Goal: Transaction & Acquisition: Purchase product/service

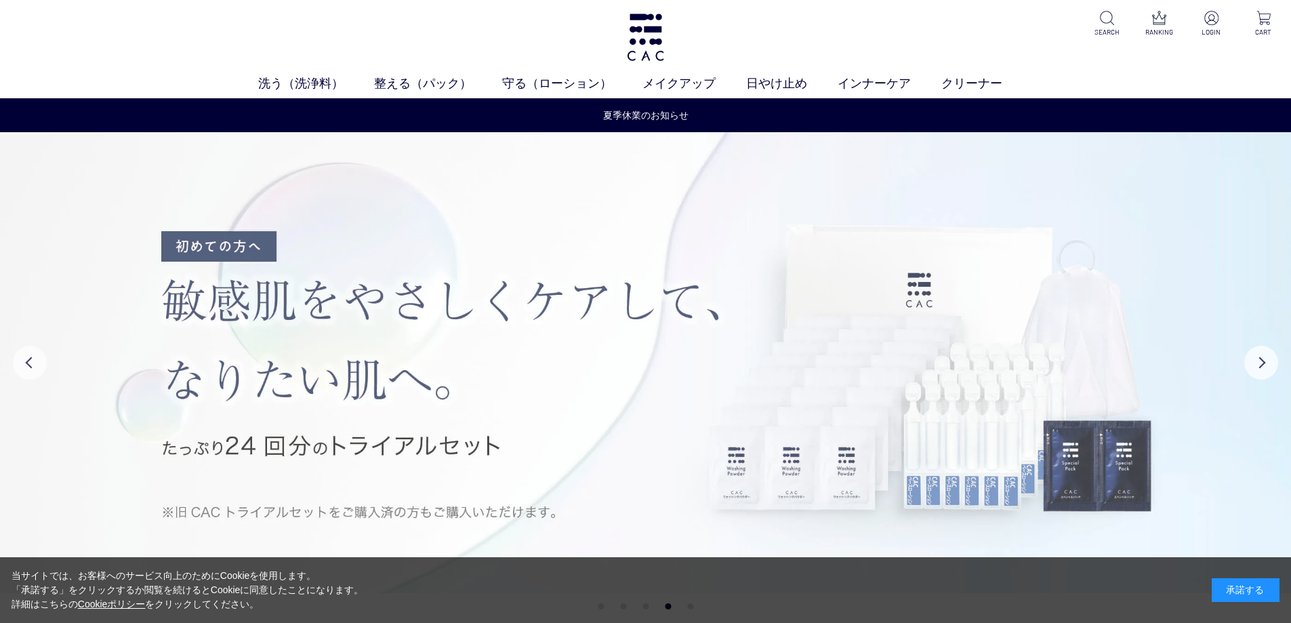
click at [1237, 583] on div "承諾する" at bounding box center [1245, 590] width 68 height 24
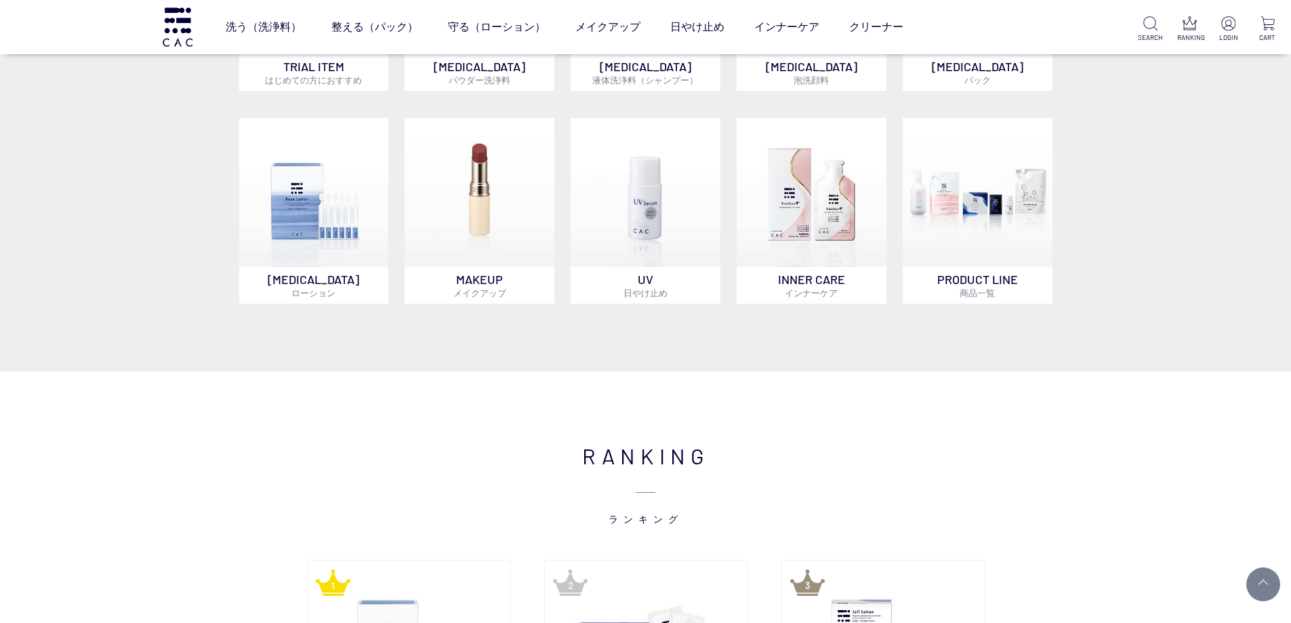
scroll to position [678, 0]
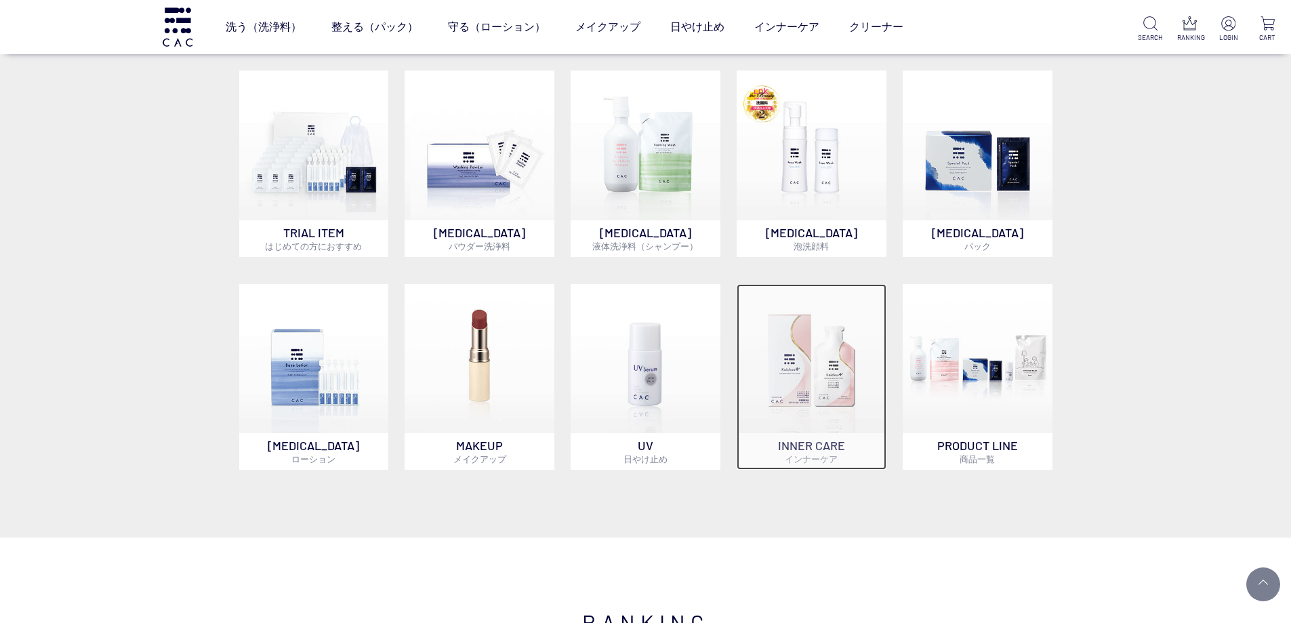
click at [835, 347] on img at bounding box center [811, 359] width 150 height 150
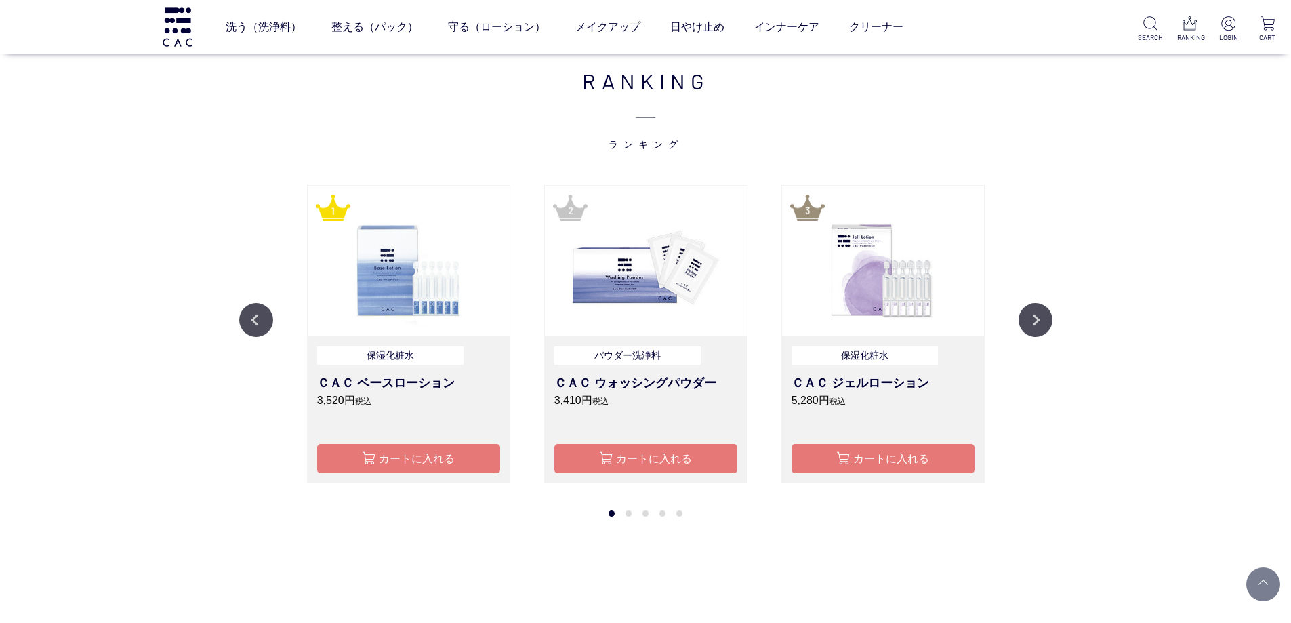
scroll to position [1220, 0]
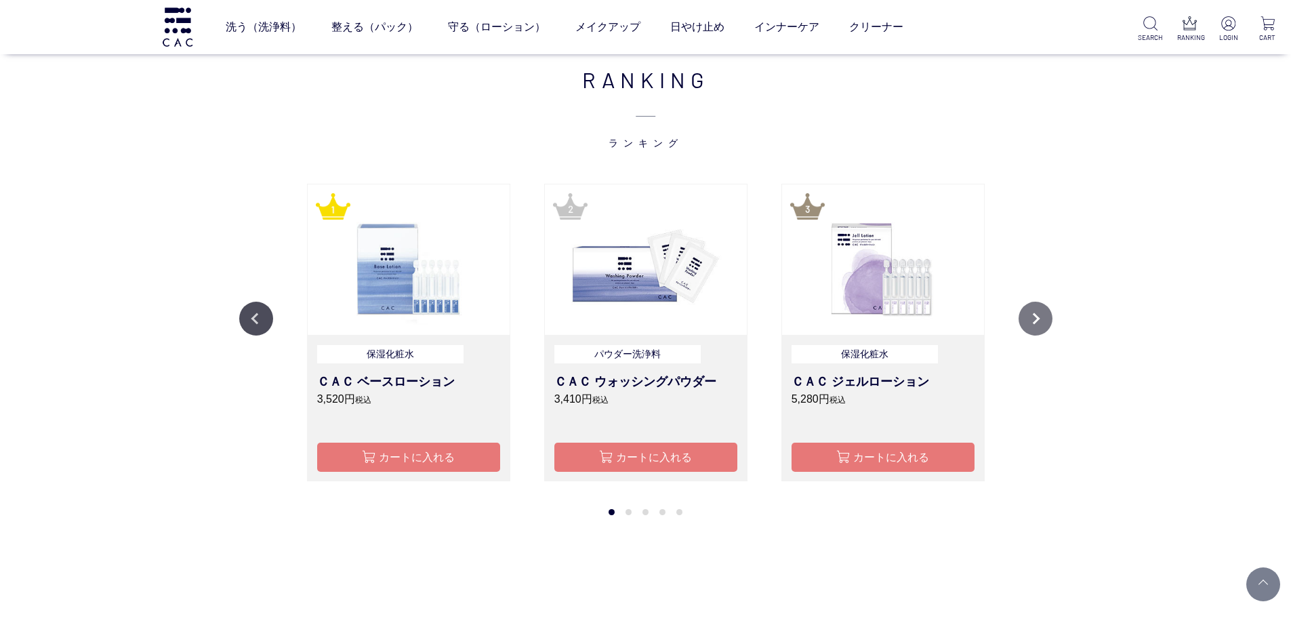
click at [1035, 320] on button "Next" at bounding box center [1035, 319] width 34 height 34
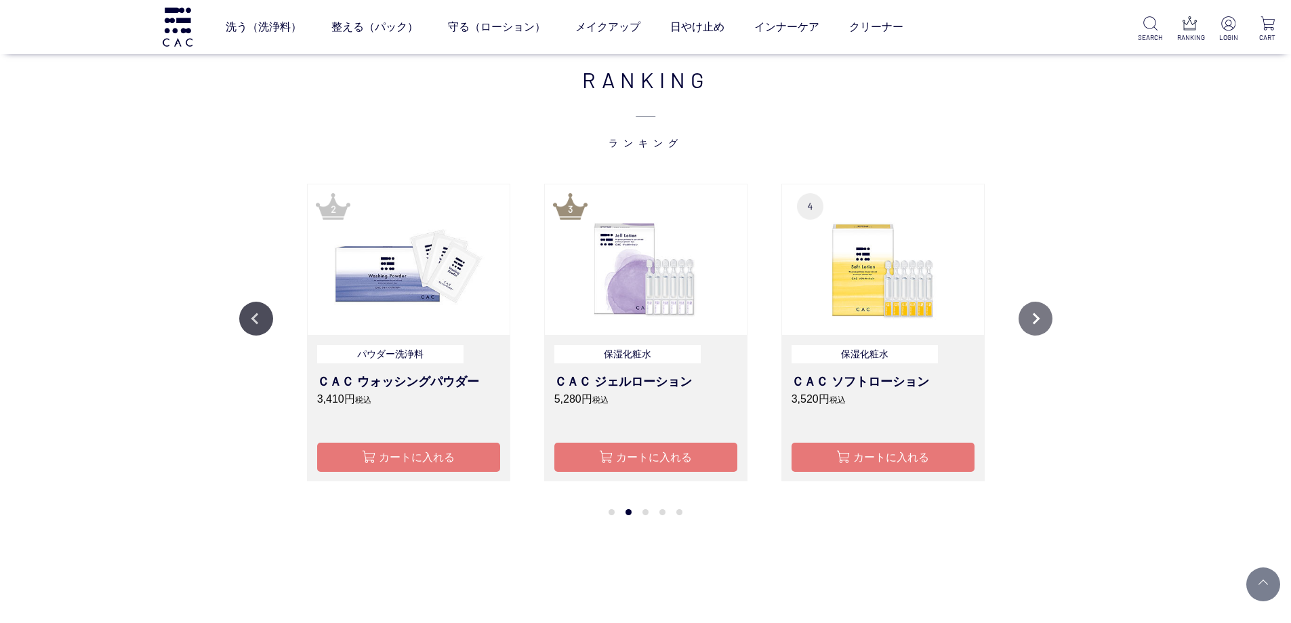
click at [1035, 320] on button "Next" at bounding box center [1035, 319] width 34 height 34
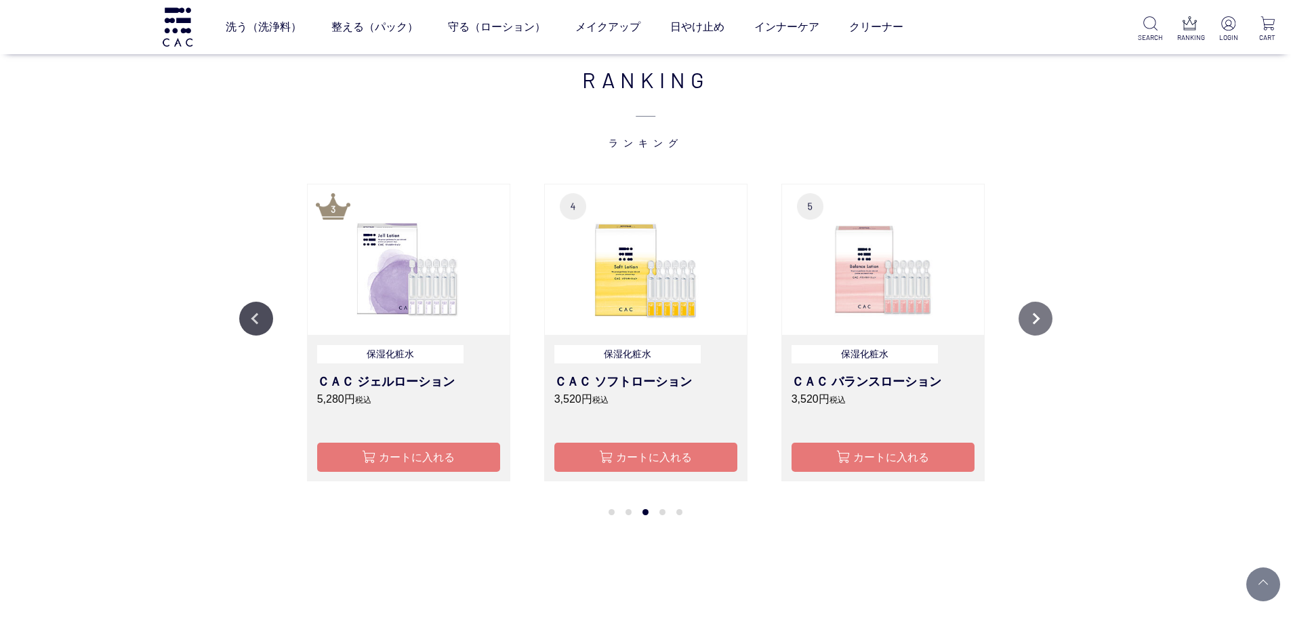
click at [1035, 320] on button "Next" at bounding box center [1035, 319] width 34 height 34
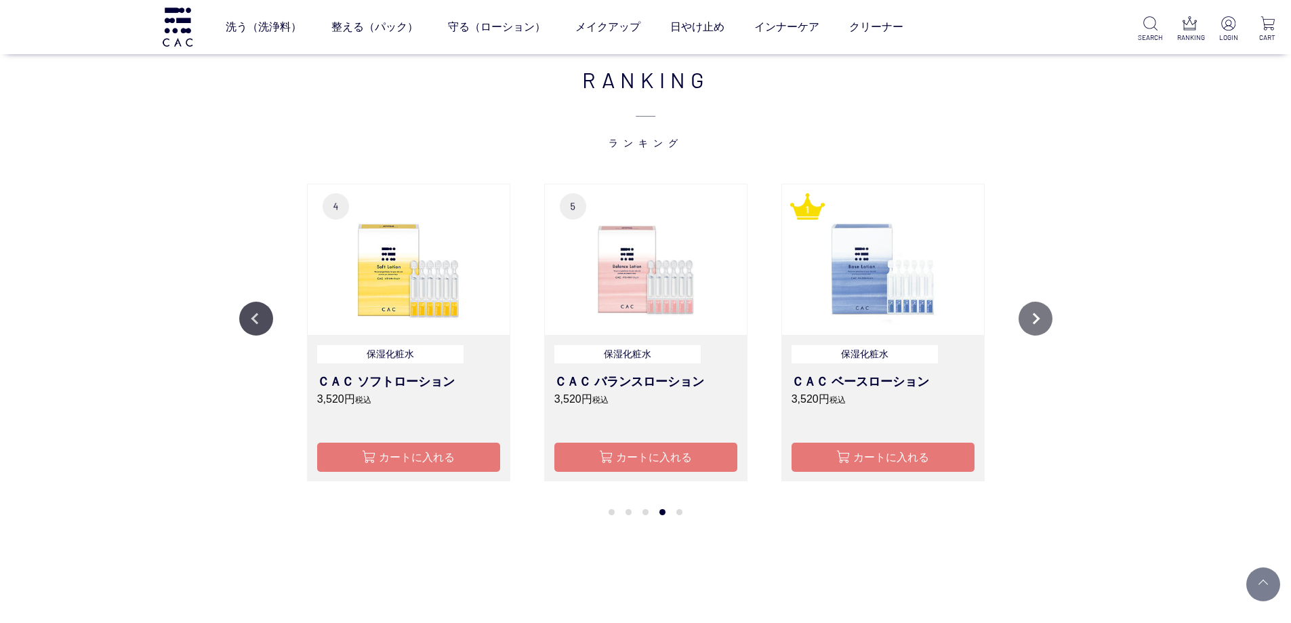
click at [1035, 320] on button "Next" at bounding box center [1035, 319] width 34 height 34
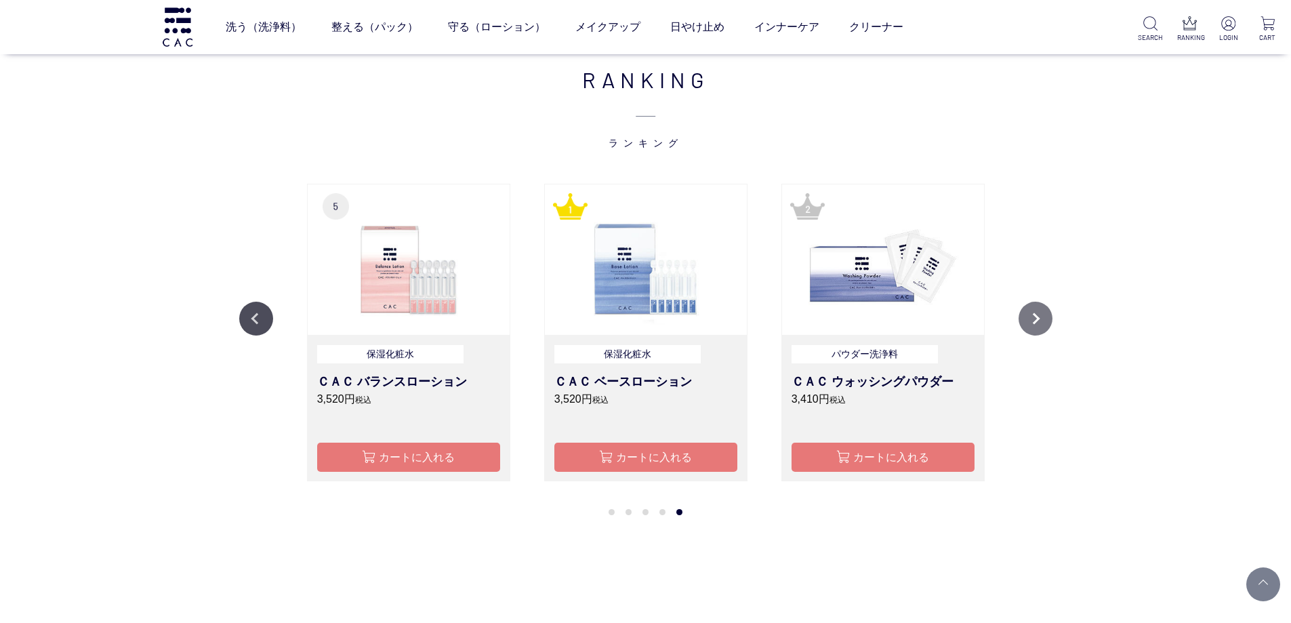
click at [1035, 320] on button "Next" at bounding box center [1035, 319] width 34 height 34
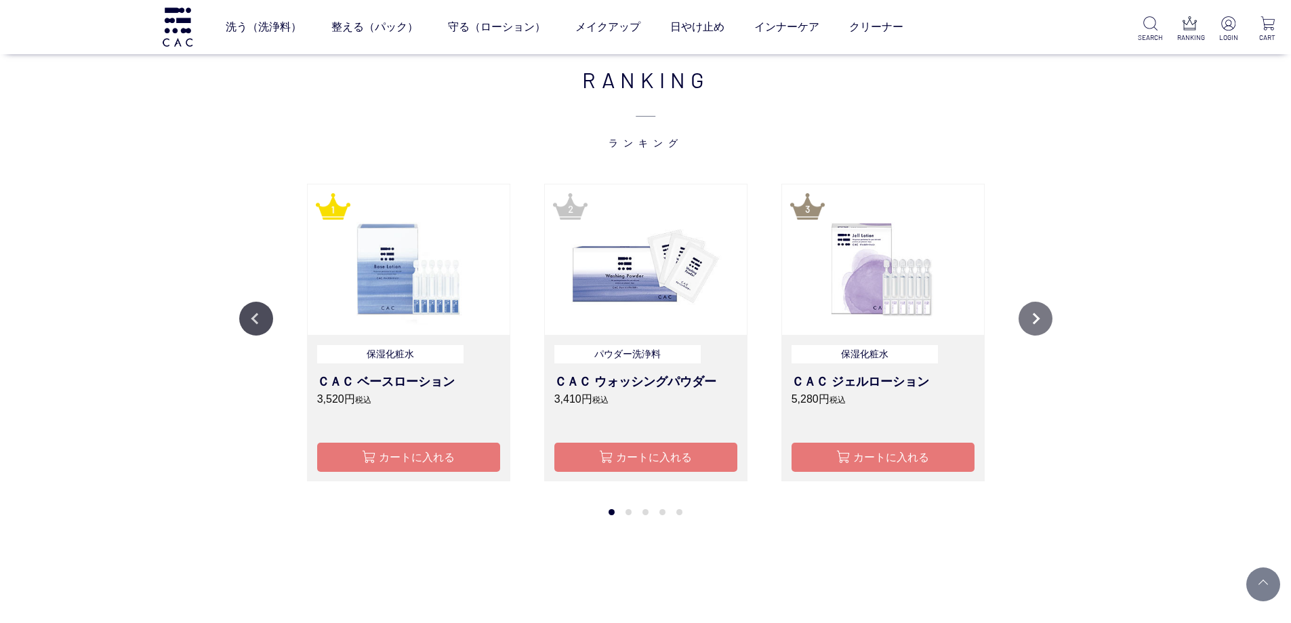
click at [1035, 320] on button "Next" at bounding box center [1035, 319] width 34 height 34
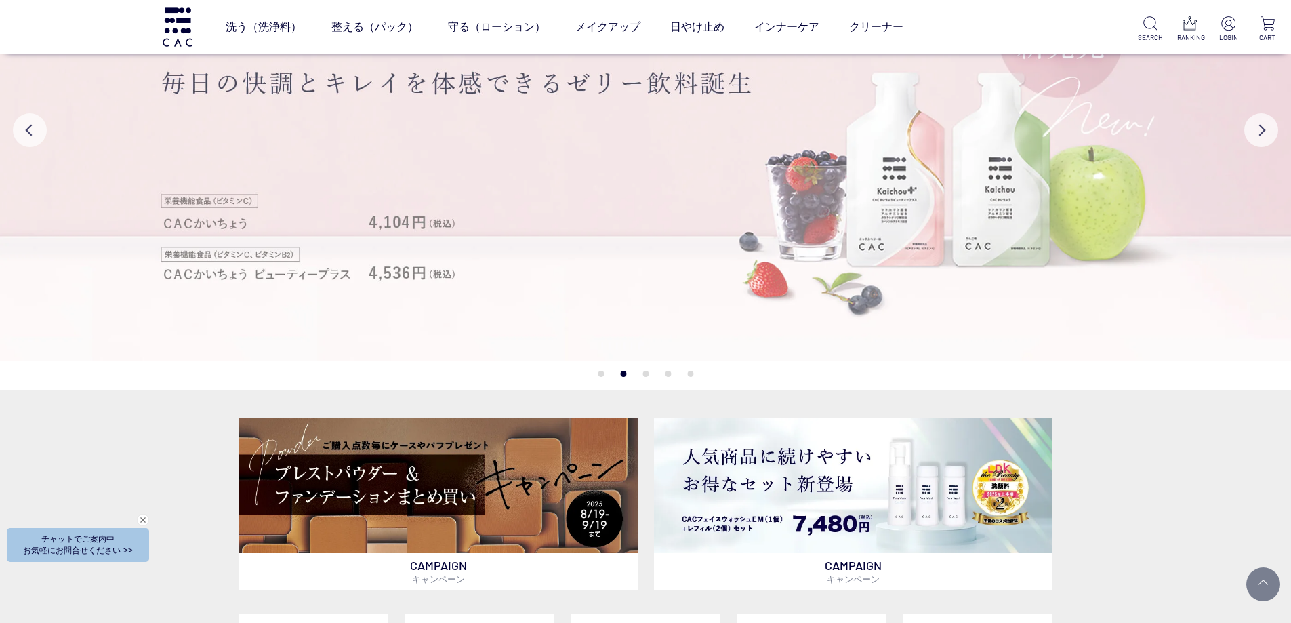
scroll to position [136, 0]
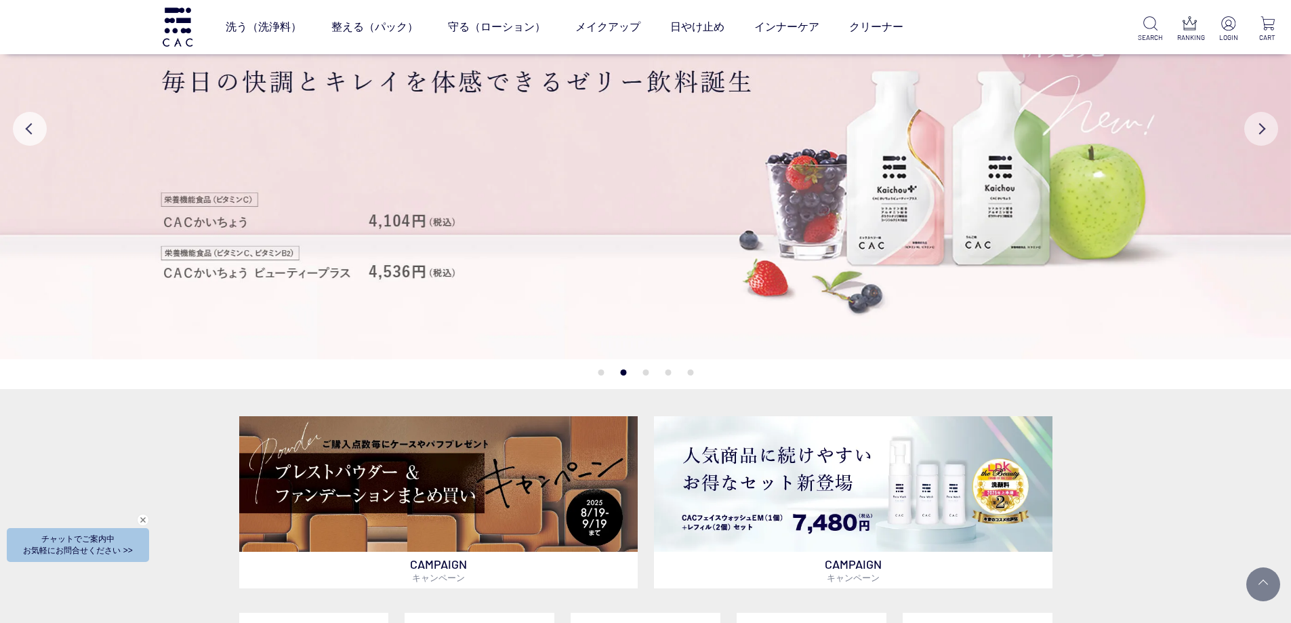
click at [1269, 129] on button "Next" at bounding box center [1261, 129] width 34 height 34
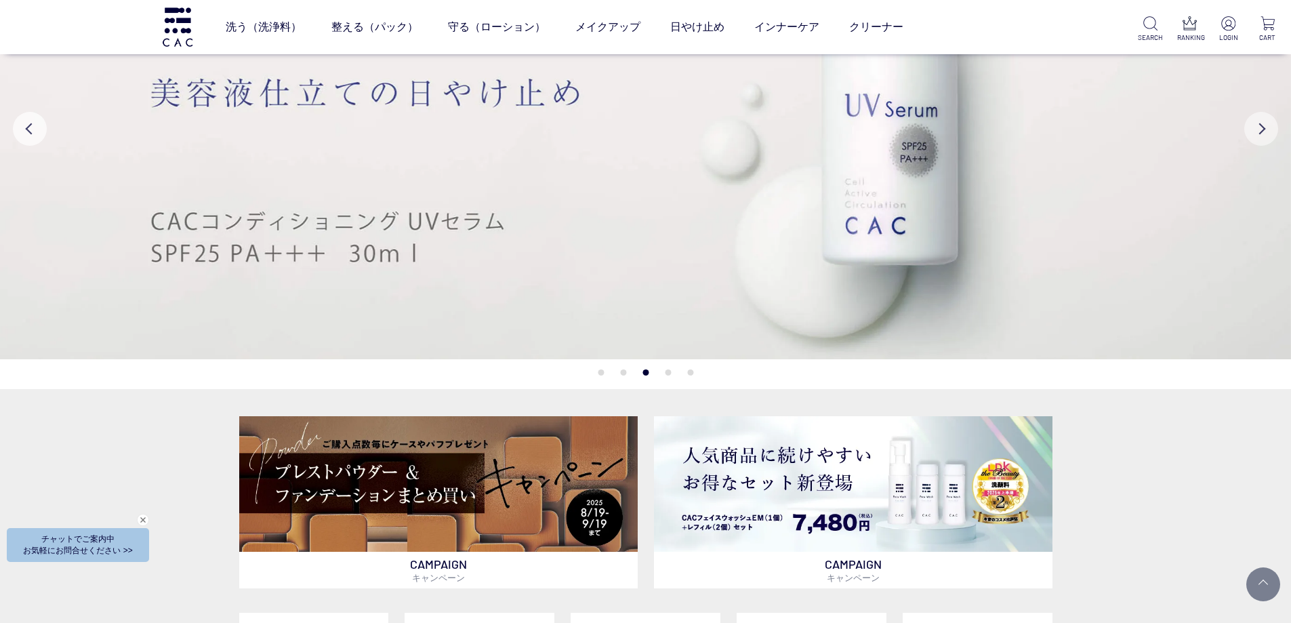
click at [1267, 134] on button "Next" at bounding box center [1261, 129] width 34 height 34
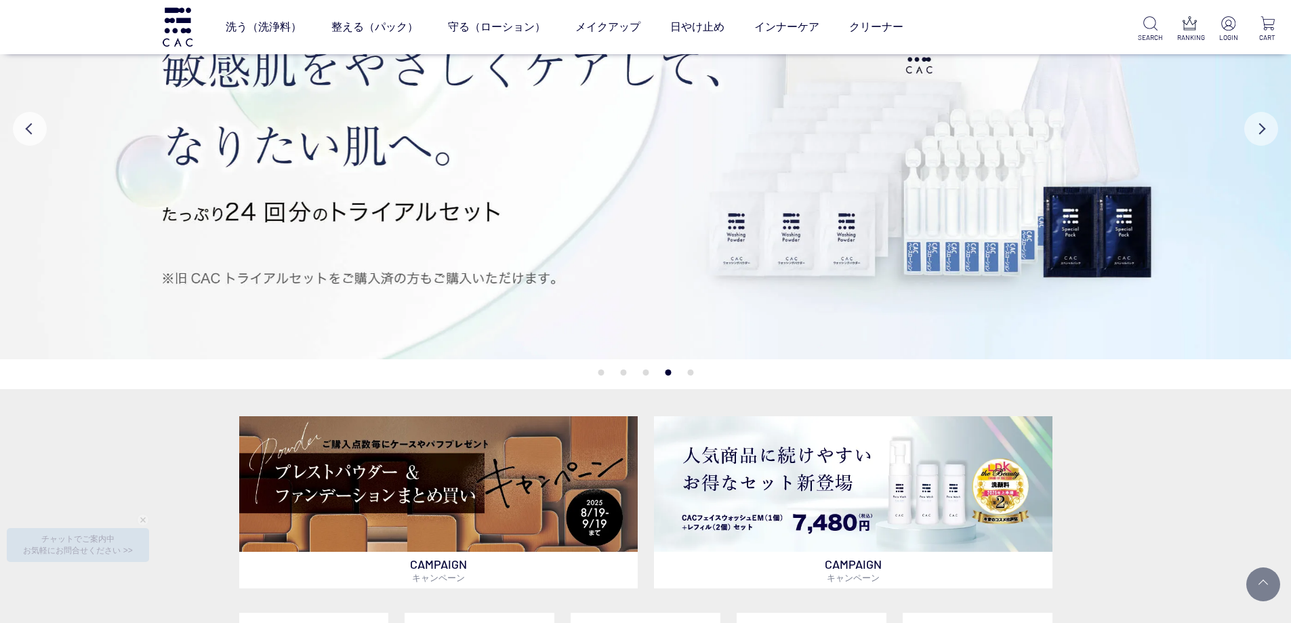
click at [1266, 135] on button "Next" at bounding box center [1261, 129] width 34 height 34
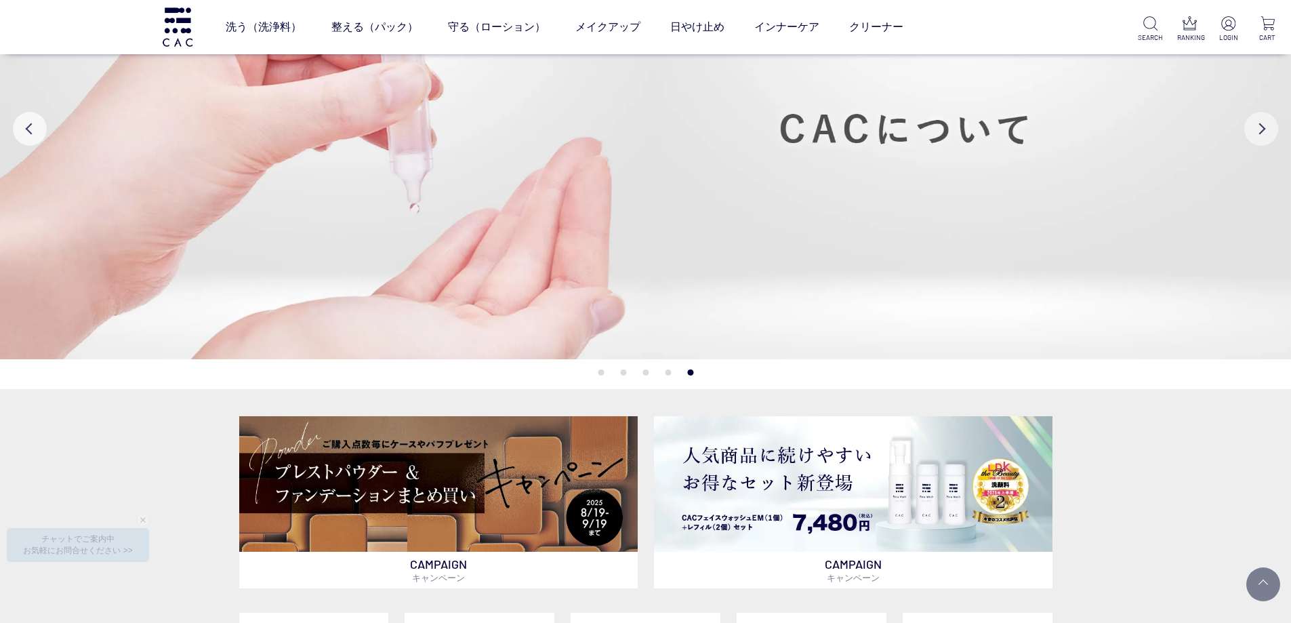
click at [1266, 135] on button "Next" at bounding box center [1261, 129] width 34 height 34
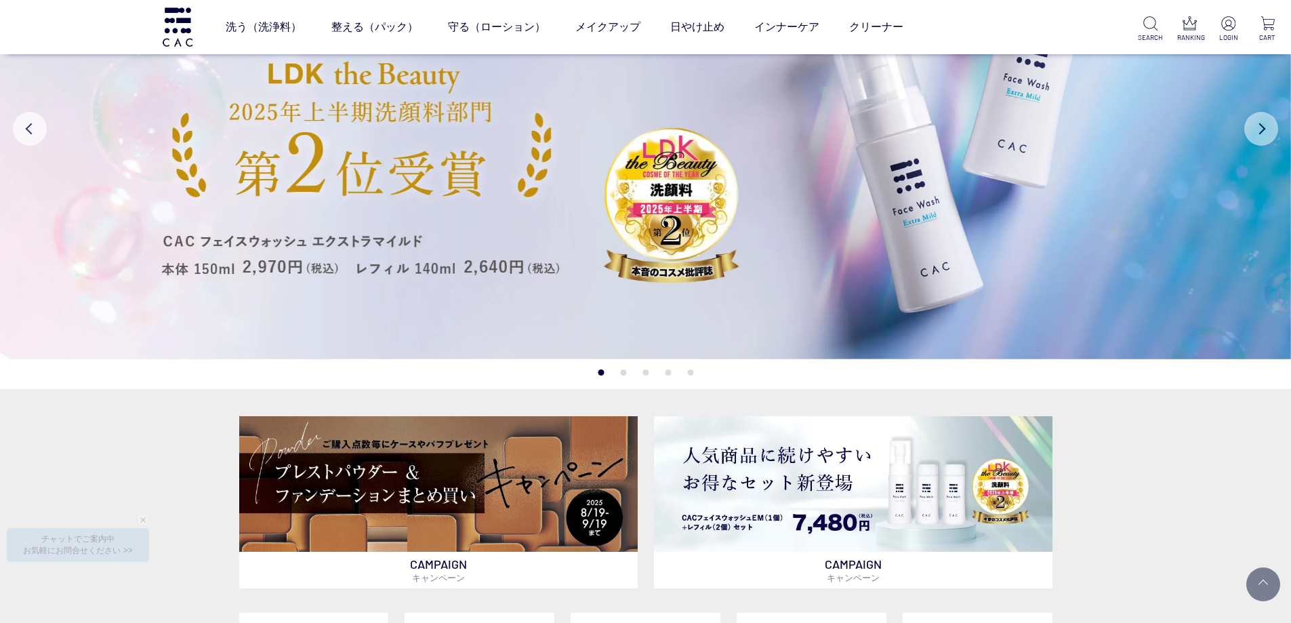
click at [1266, 135] on button "Next" at bounding box center [1261, 129] width 34 height 34
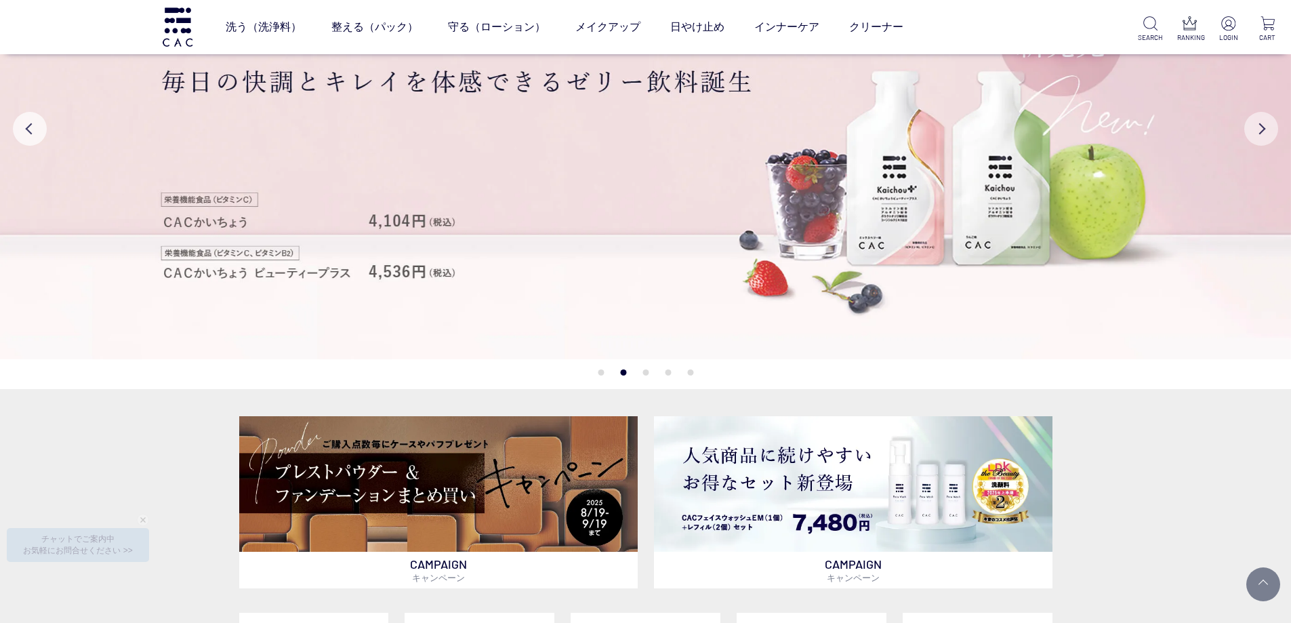
click at [1266, 134] on button "Next" at bounding box center [1261, 129] width 34 height 34
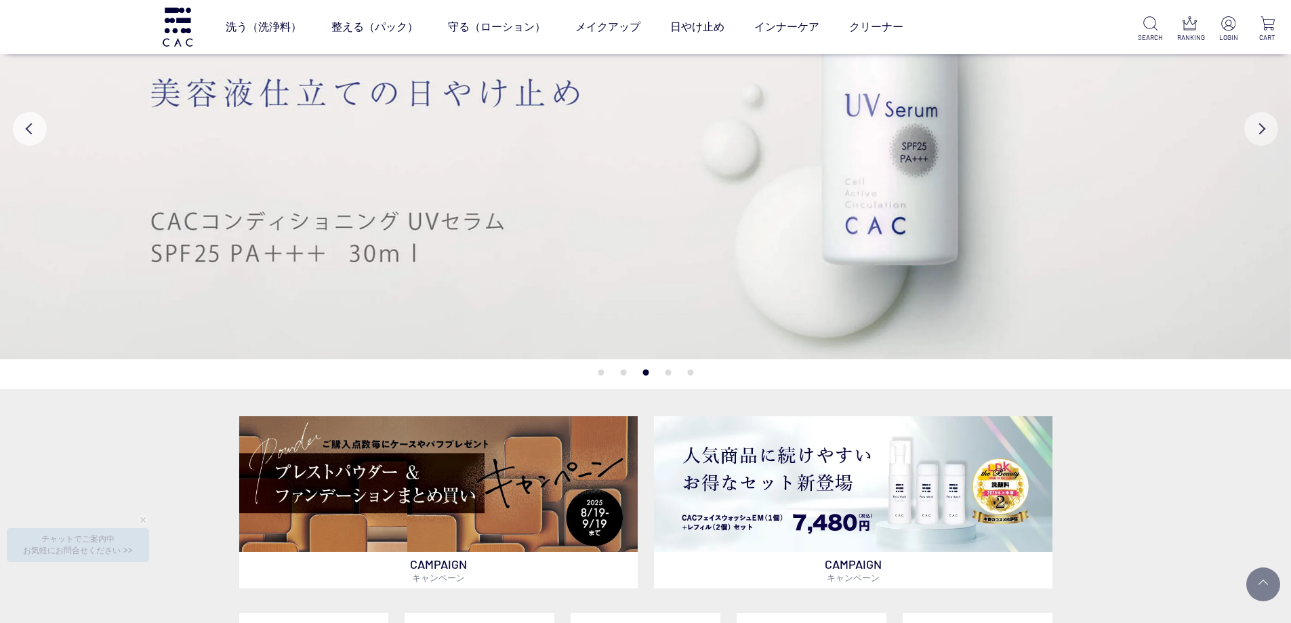
click at [1266, 134] on button "Next" at bounding box center [1261, 129] width 34 height 34
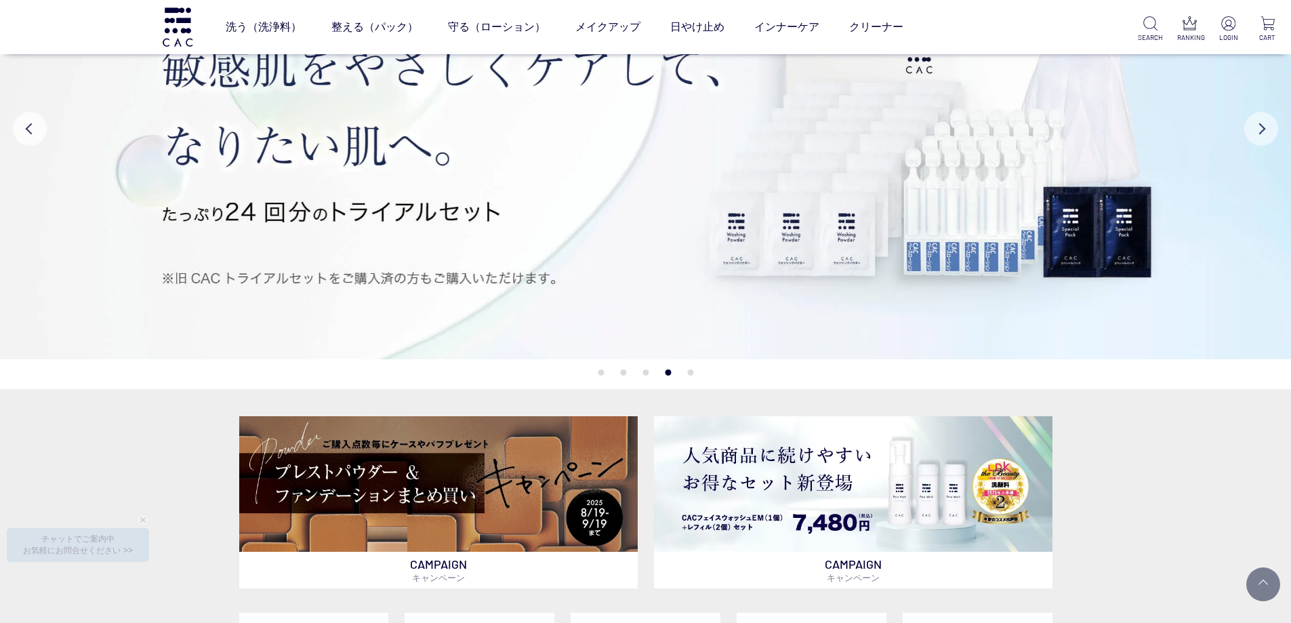
click at [1266, 134] on button "Next" at bounding box center [1261, 129] width 34 height 34
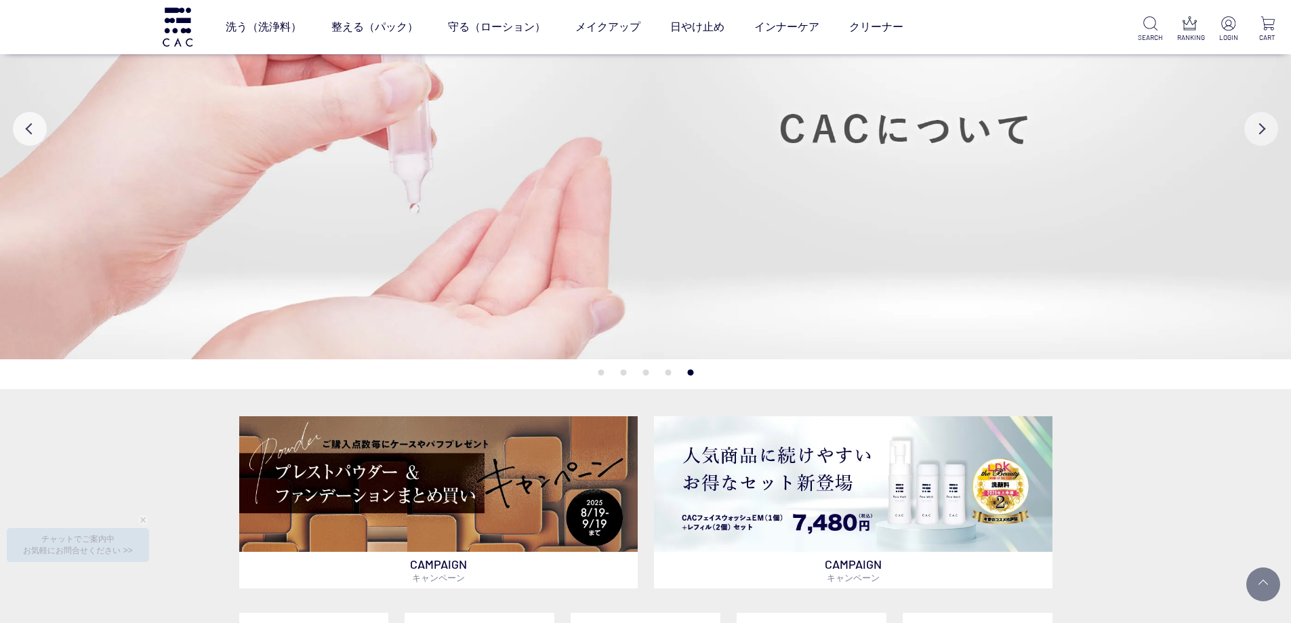
click at [1266, 134] on button "Next" at bounding box center [1261, 129] width 34 height 34
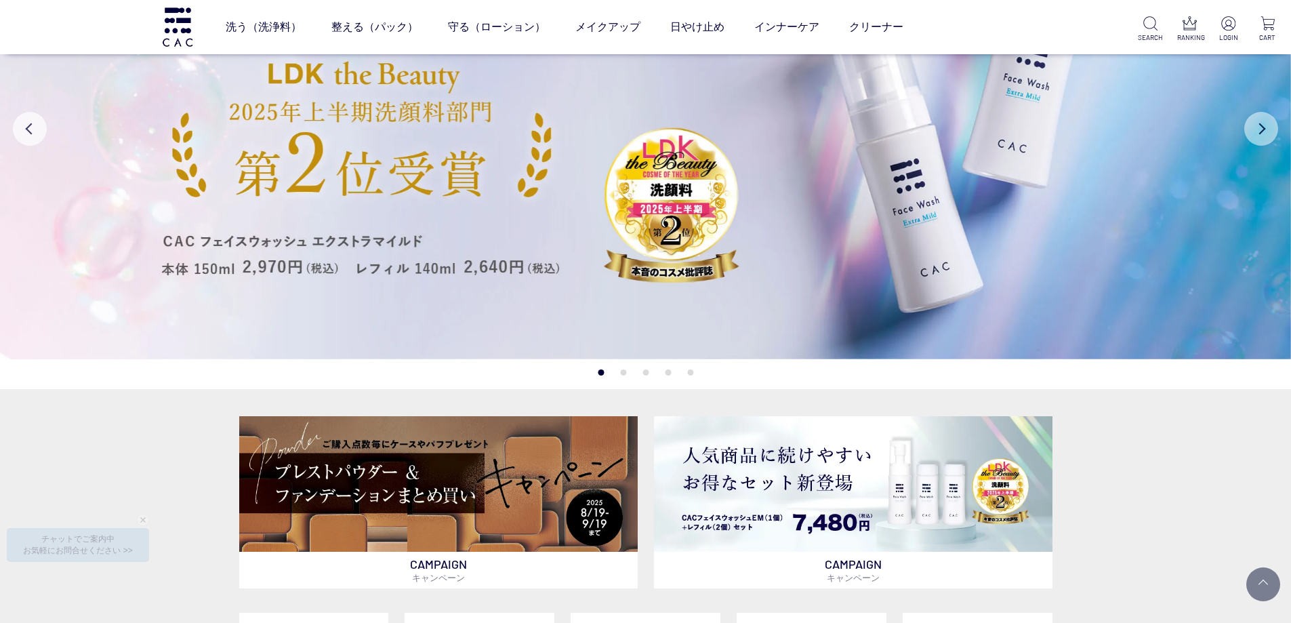
click at [1266, 134] on button "Next" at bounding box center [1261, 129] width 34 height 34
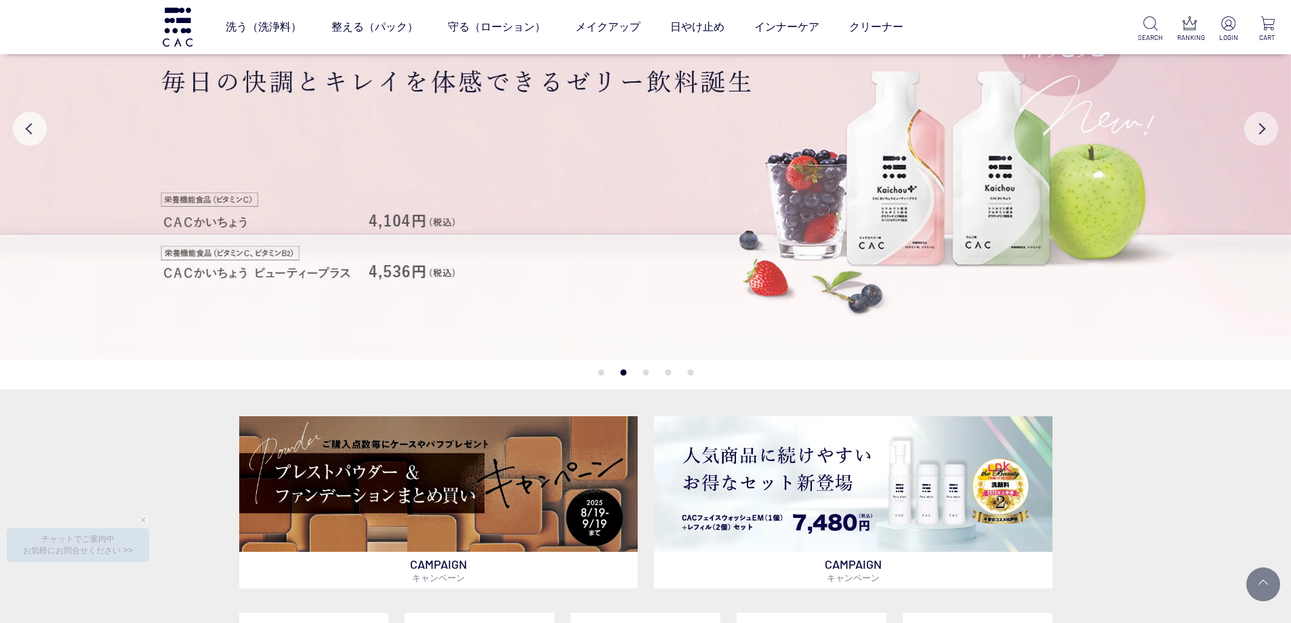
click at [1266, 134] on button "Next" at bounding box center [1261, 129] width 34 height 34
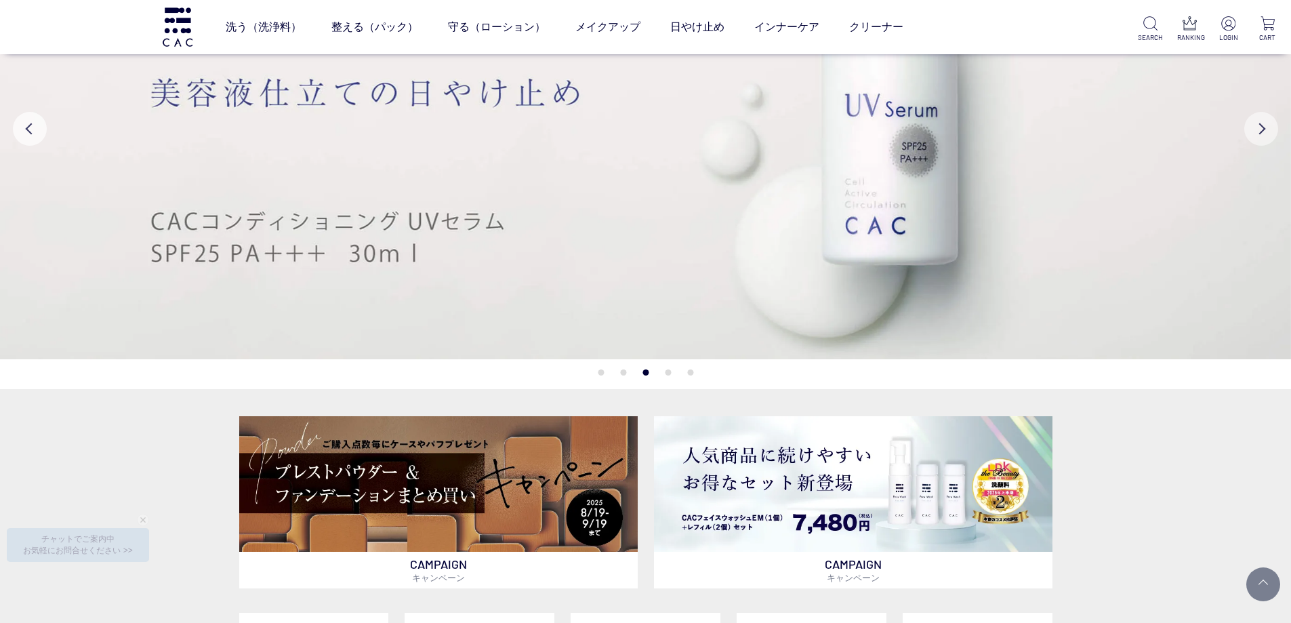
click at [1266, 134] on button "Next" at bounding box center [1261, 129] width 34 height 34
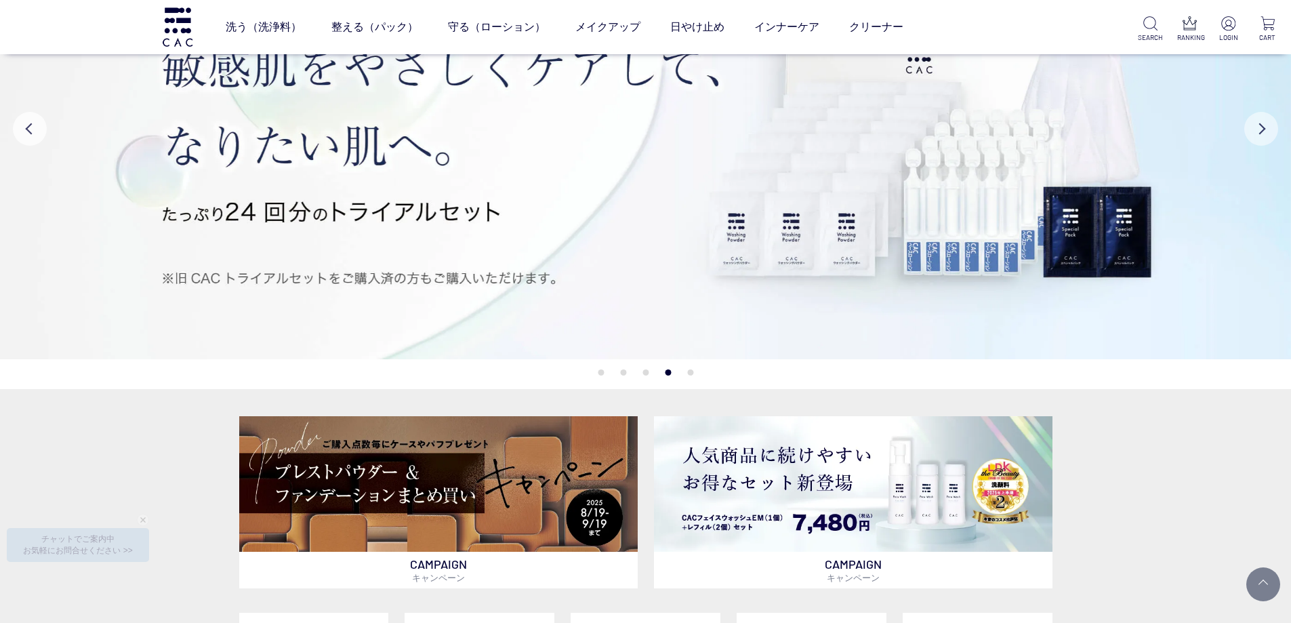
click at [1266, 134] on button "Next" at bounding box center [1261, 129] width 34 height 34
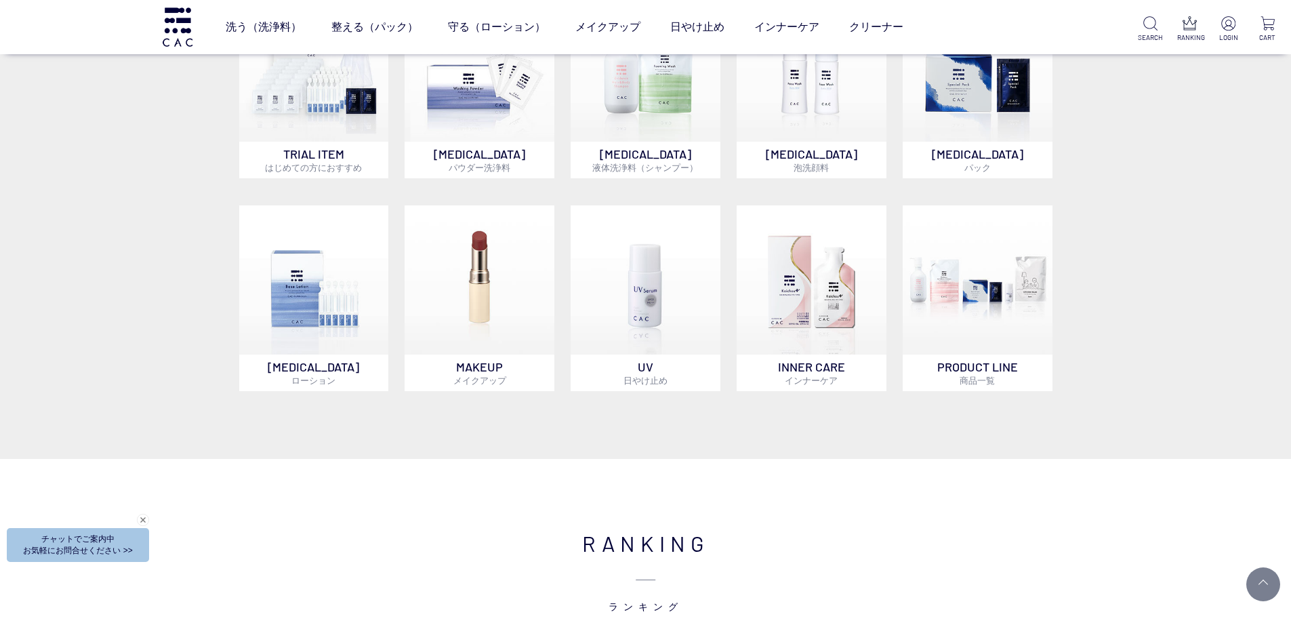
scroll to position [881, 0]
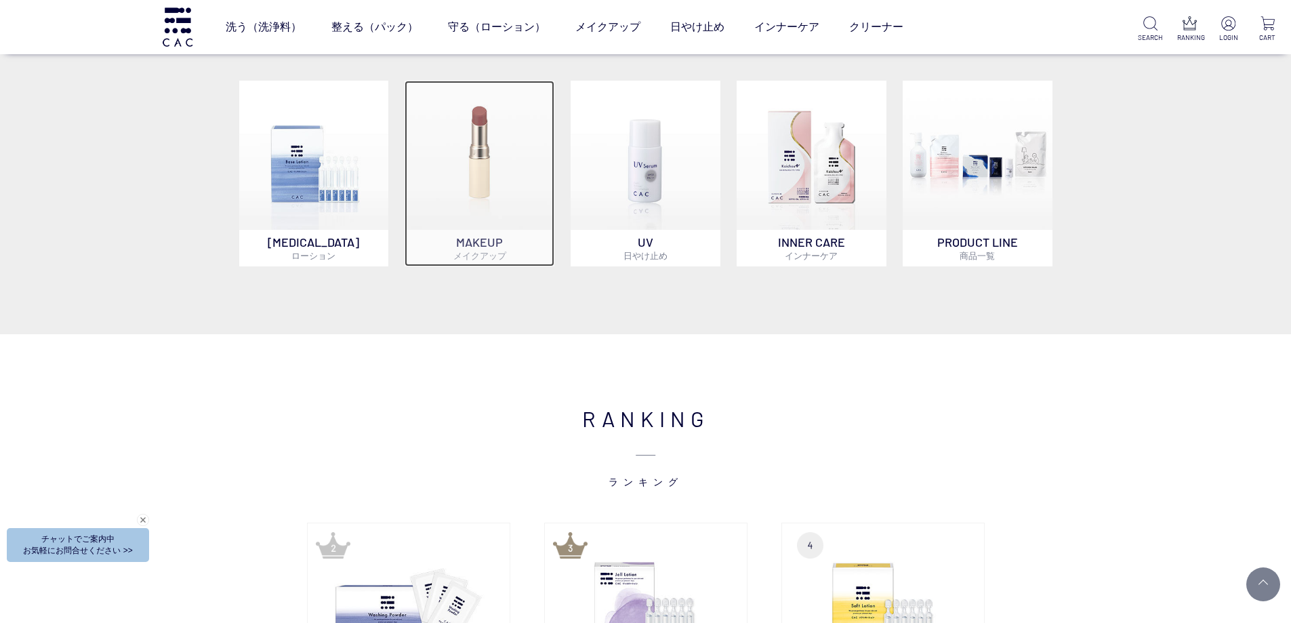
click at [463, 181] on img at bounding box center [479, 156] width 150 height 150
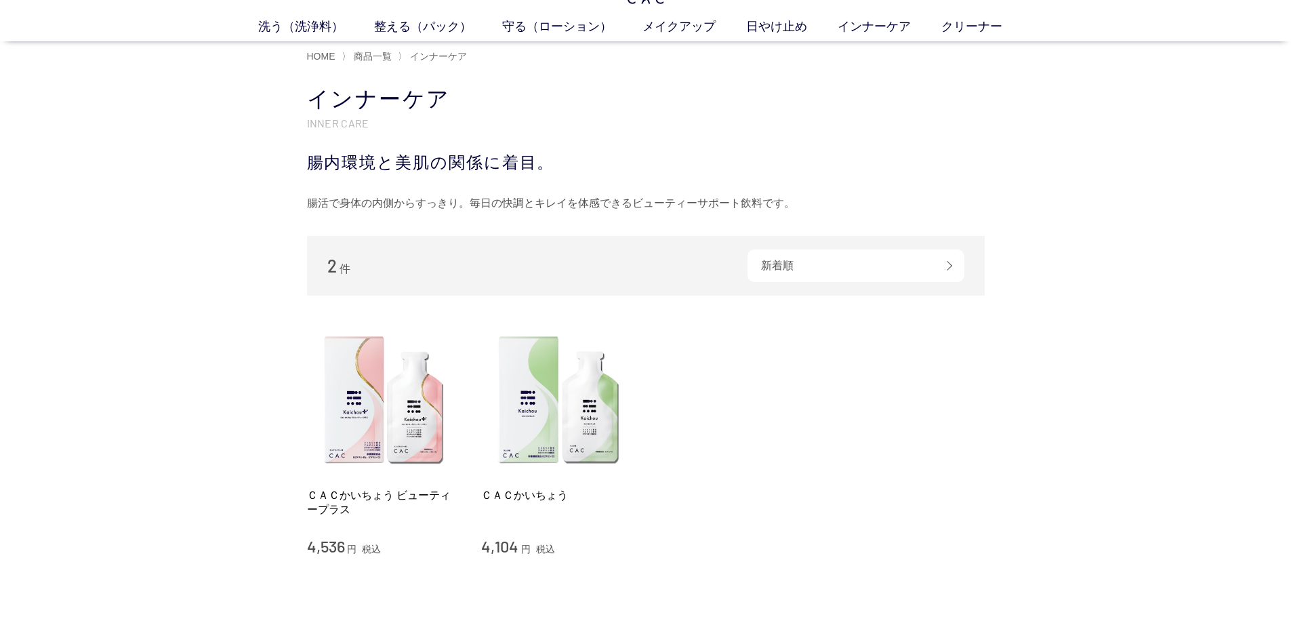
scroll to position [136, 0]
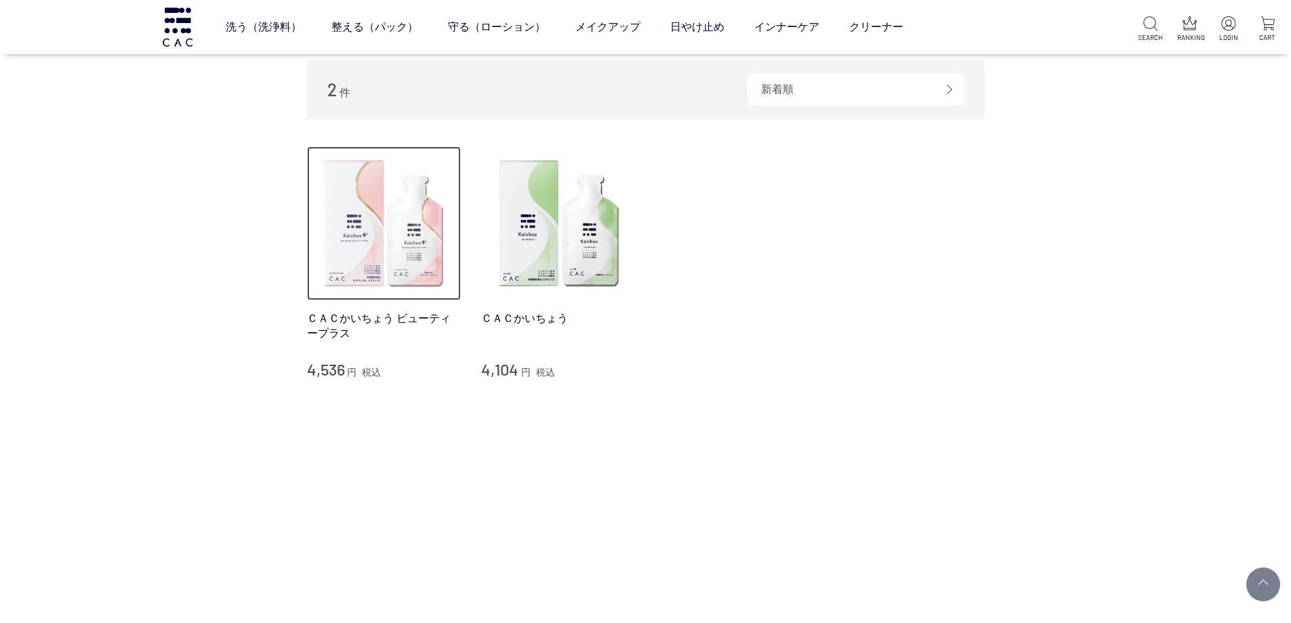
click at [398, 217] on img at bounding box center [384, 223] width 154 height 154
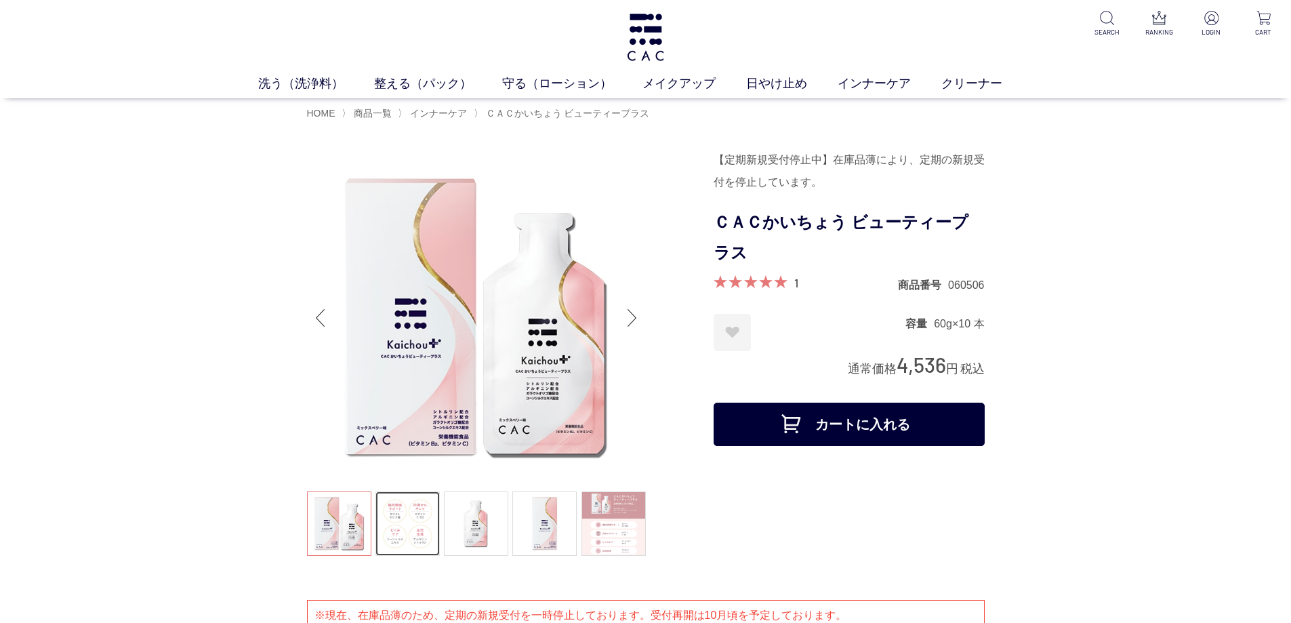
click at [404, 517] on link at bounding box center [407, 523] width 64 height 64
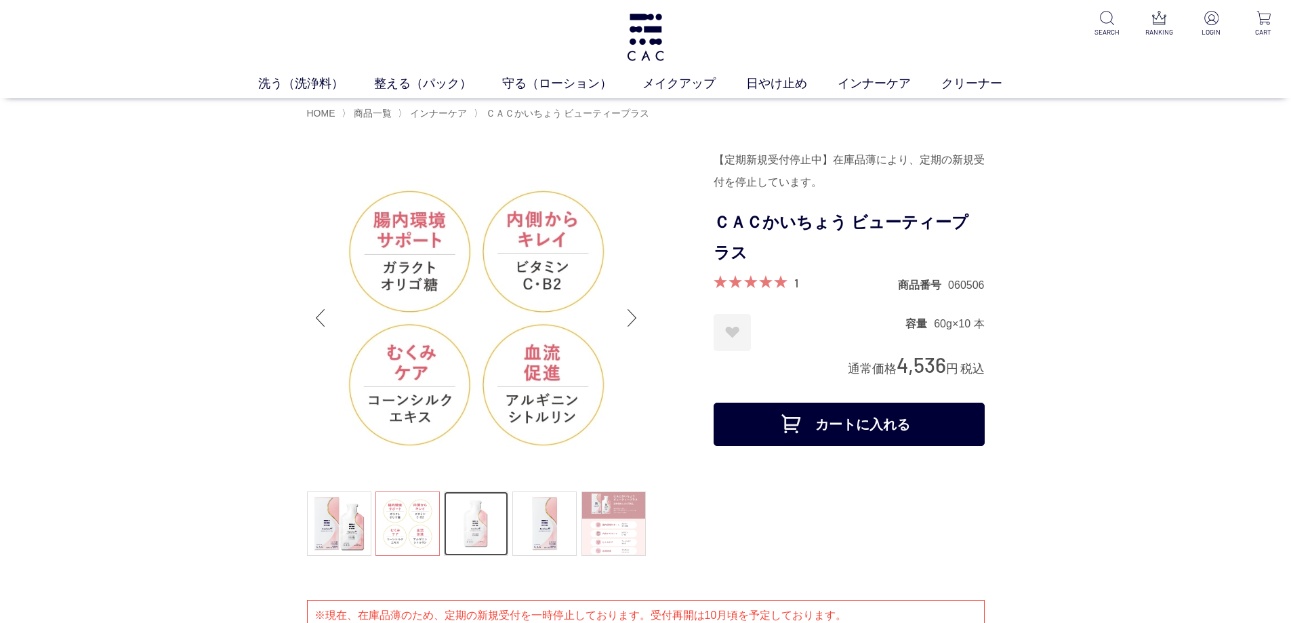
click at [477, 520] on link at bounding box center [476, 523] width 64 height 64
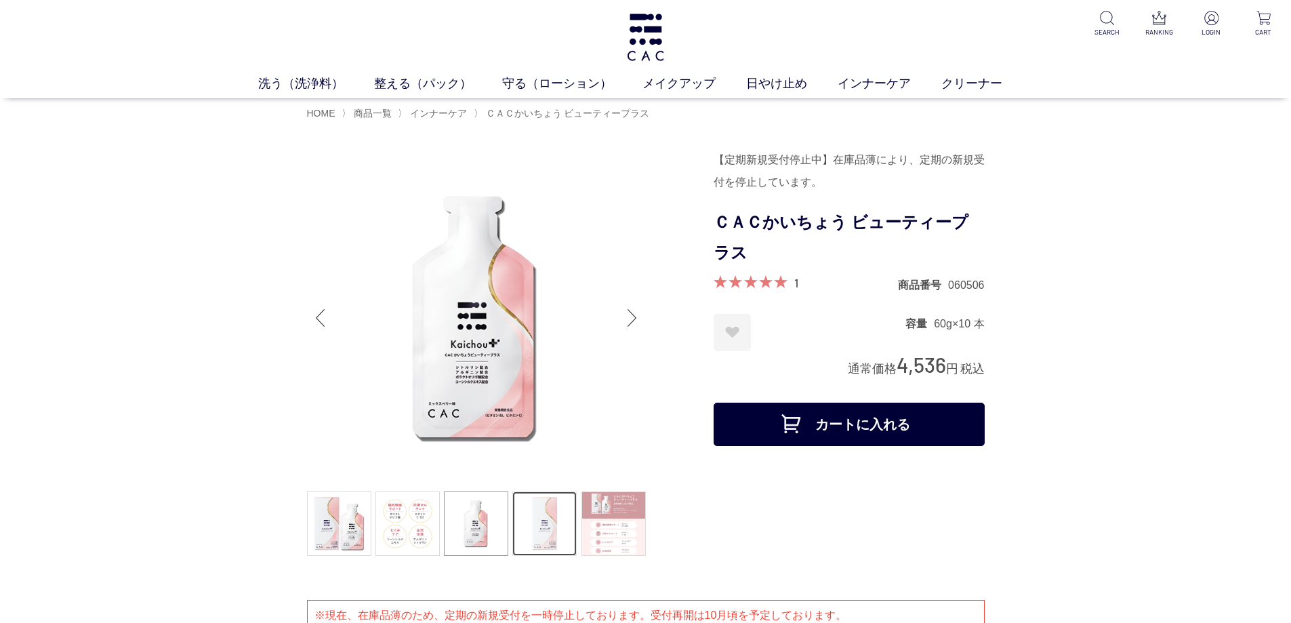
click at [524, 520] on link at bounding box center [544, 523] width 64 height 64
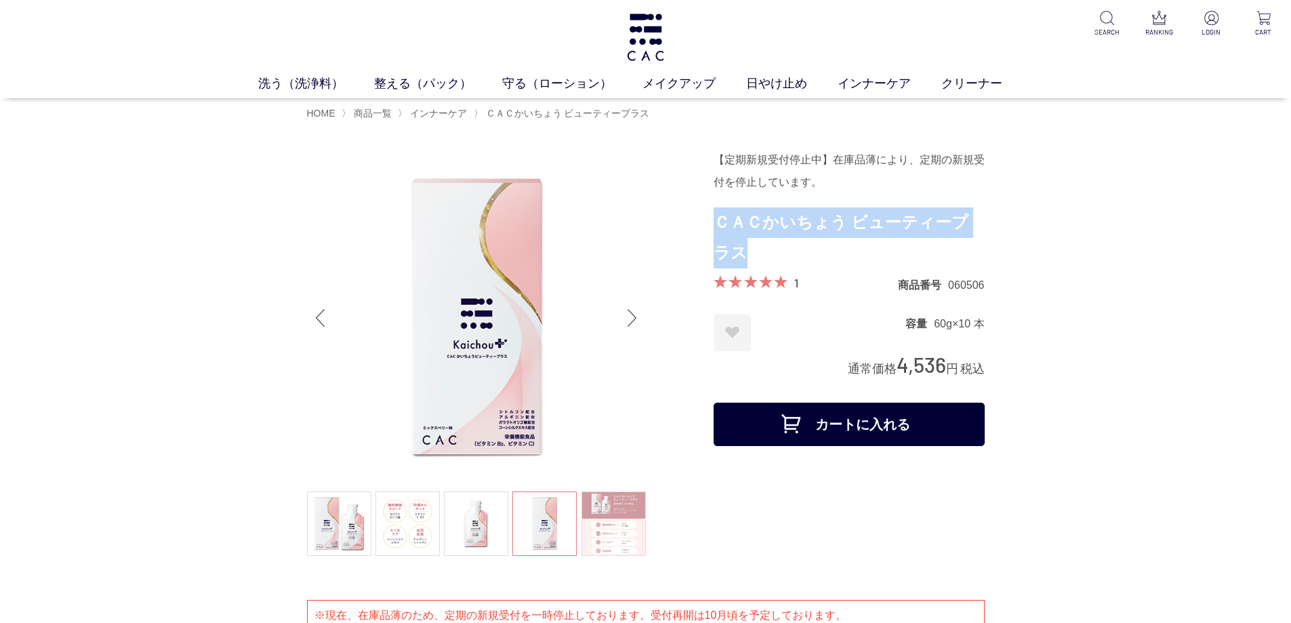
drag, startPoint x: 715, startPoint y: 218, endPoint x: 842, endPoint y: 245, distance: 129.6
click at [842, 245] on h1 "ＣＡＣかいちょう ビューティープラス" at bounding box center [848, 237] width 271 height 61
copy h1 "ＣＡＣかいちょう ビューティープラス"
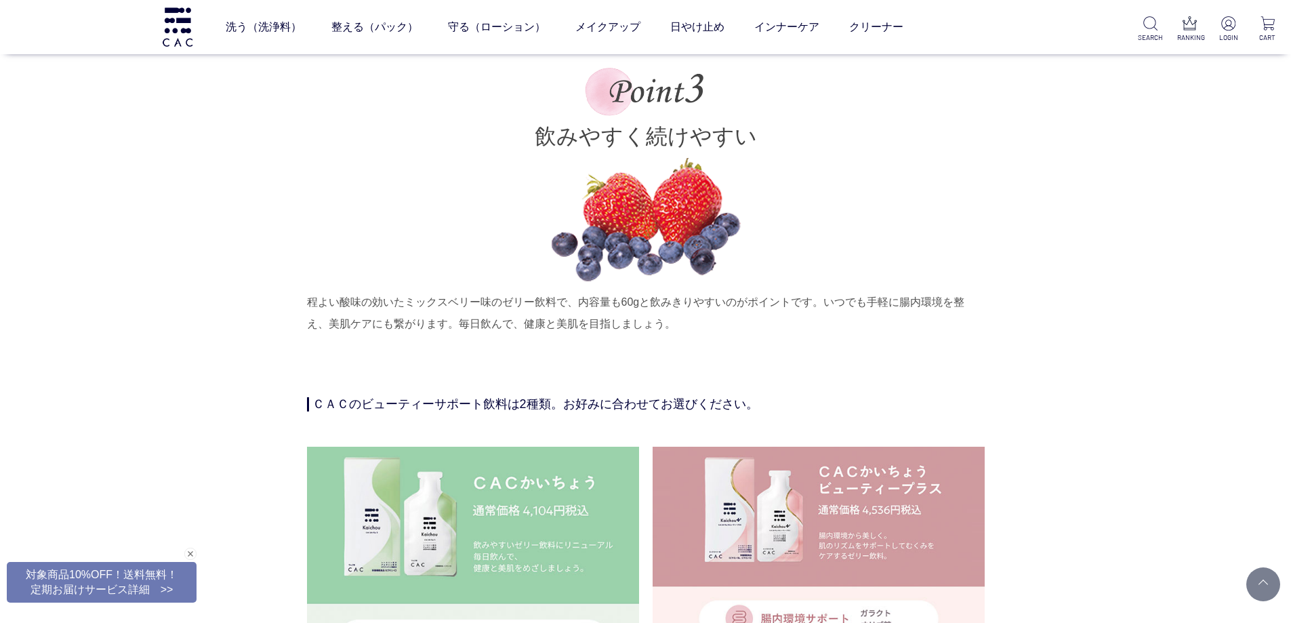
scroll to position [3117, 0]
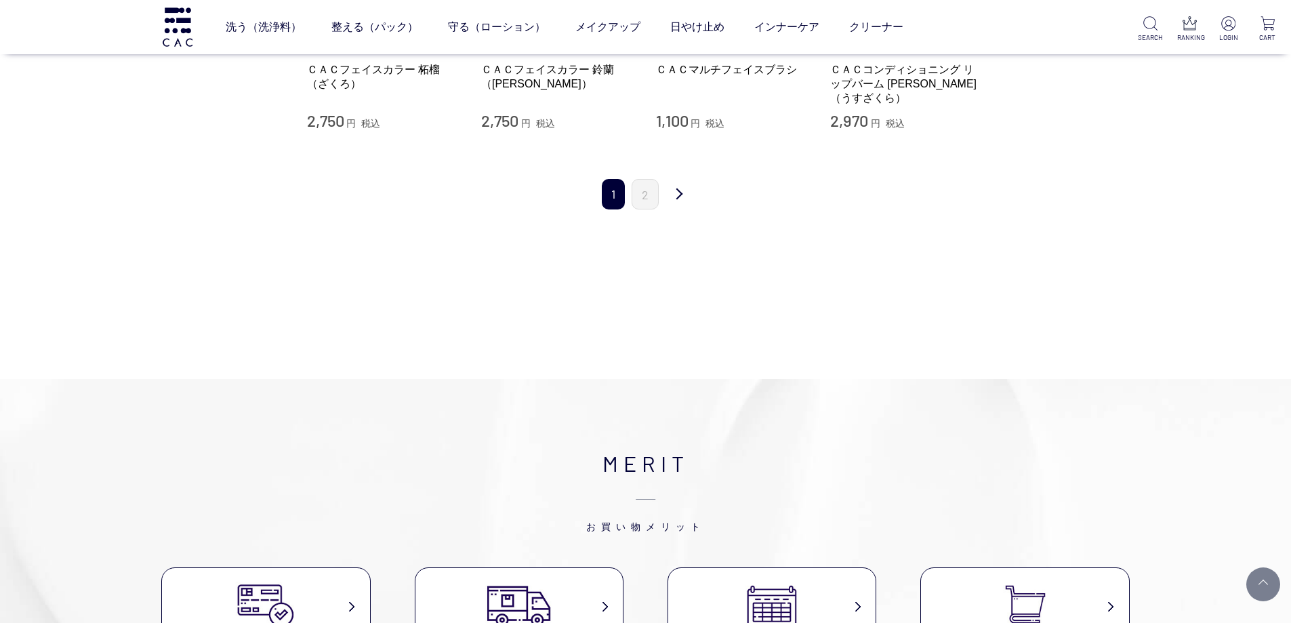
scroll to position [1491, 0]
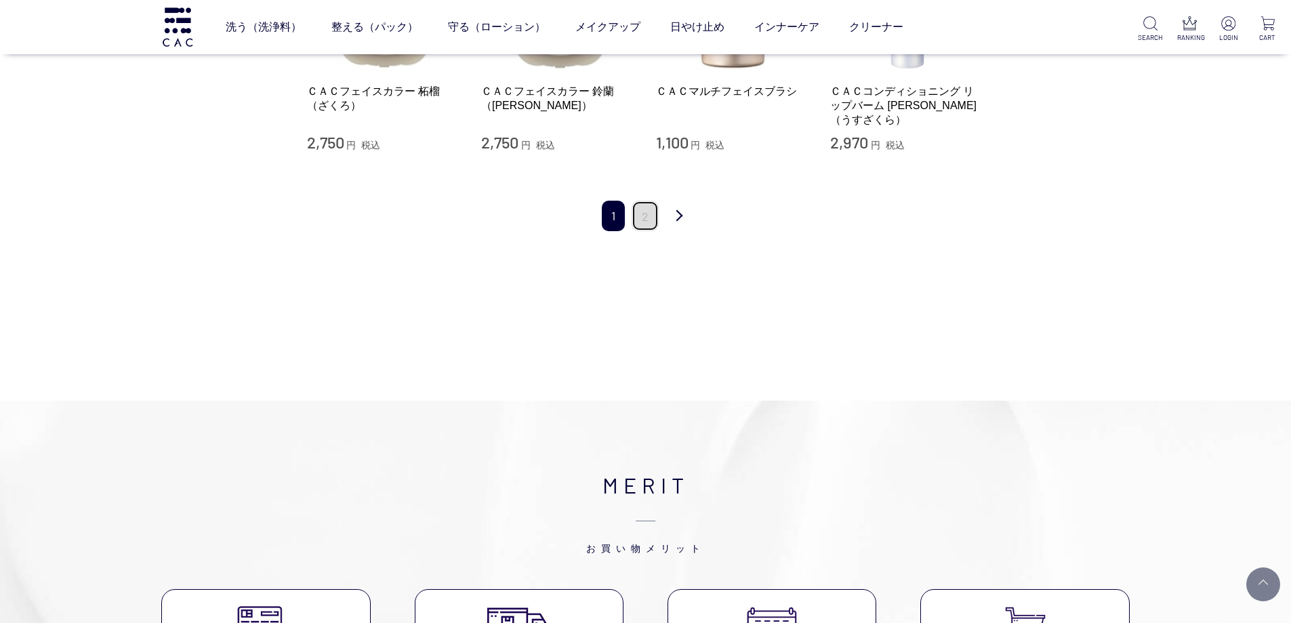
click at [642, 206] on link "2" at bounding box center [644, 216] width 27 height 30
